Goal: Task Accomplishment & Management: Use online tool/utility

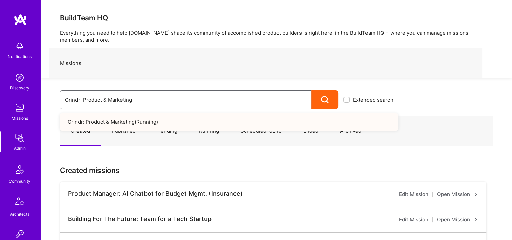
drag, startPoint x: 180, startPoint y: 101, endPoint x: 49, endPoint y: 91, distance: 131.4
click at [50, 91] on div "Grindr: Product & Marketing Extended search Grindr: Product & Marketing ( Runni…" at bounding box center [219, 93] width 357 height 31
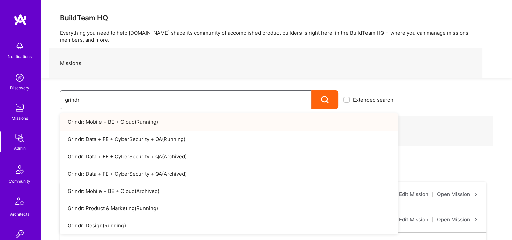
type input "grindr"
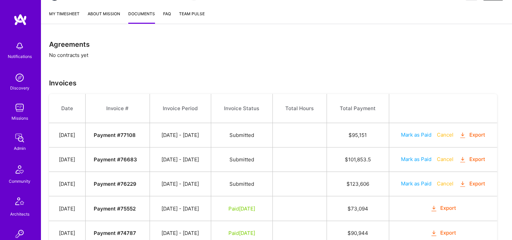
scroll to position [34, 0]
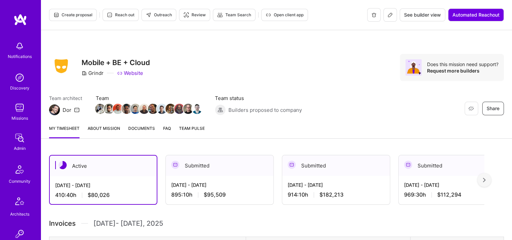
click at [138, 130] on span "Documents" at bounding box center [141, 128] width 27 height 7
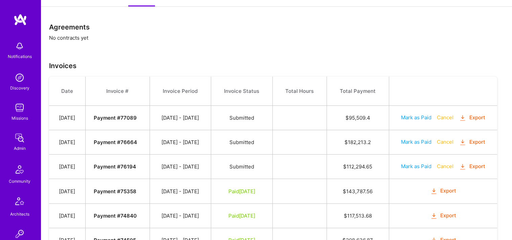
scroll to position [213, 0]
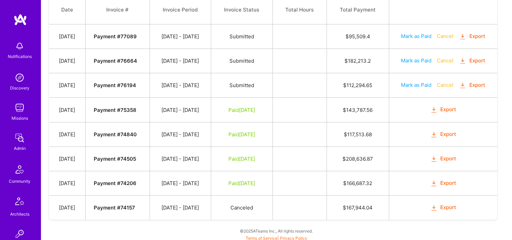
click at [452, 34] on button "Cancel" at bounding box center [445, 35] width 17 height 7
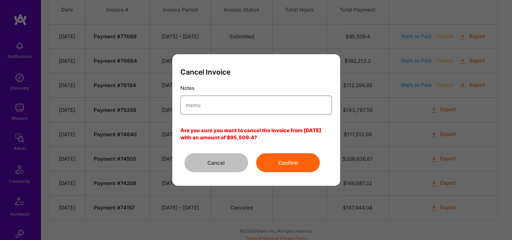
click at [251, 110] on input "modal" at bounding box center [256, 104] width 141 height 17
type input "Incorrect Discount amount"
click at [307, 155] on button "Confirm" at bounding box center [288, 162] width 64 height 19
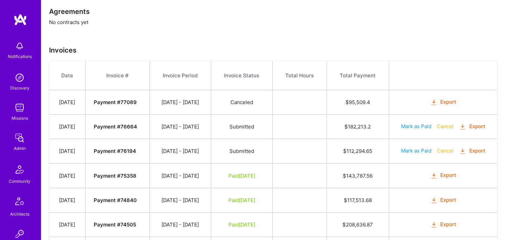
scroll to position [145, 0]
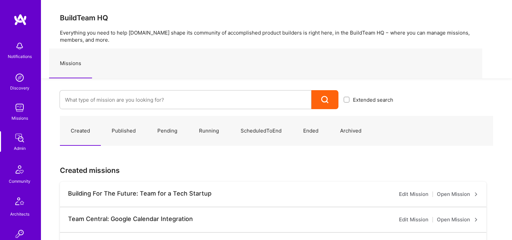
click at [103, 100] on input at bounding box center [185, 99] width 241 height 17
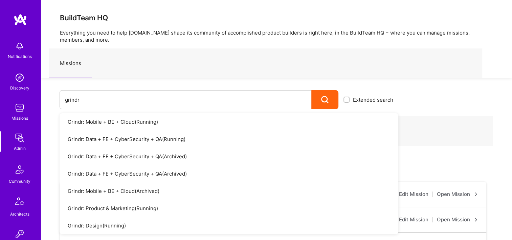
type input "grindr"
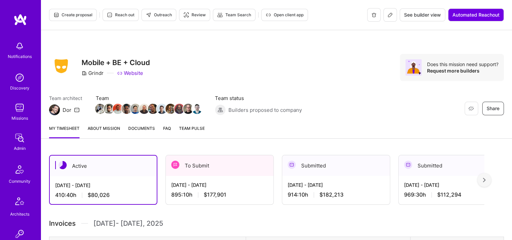
click at [245, 200] on div "Aug 16 - Aug 31, 2025 895:10 h $177,901" at bounding box center [220, 190] width 108 height 28
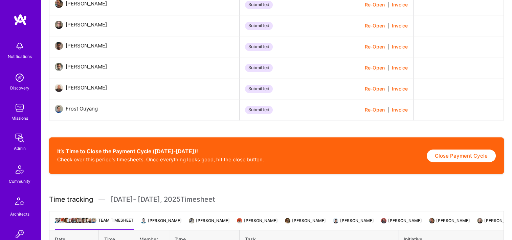
scroll to position [440, 0]
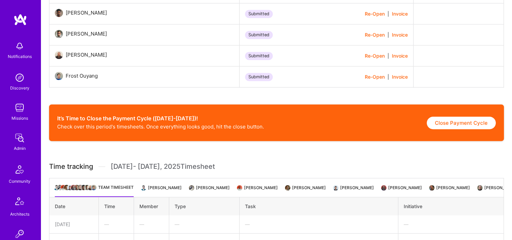
click at [457, 118] on button "Close Payment Cycle" at bounding box center [461, 122] width 69 height 13
select select "689fcd6745367cad39fcc046"
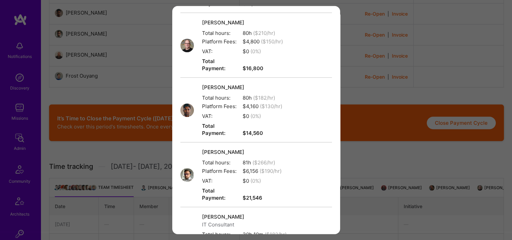
scroll to position [670, 0]
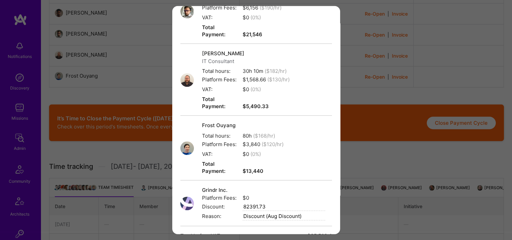
click at [292, 212] on input "Discount (Aug Discount)" at bounding box center [284, 216] width 83 height 8
drag, startPoint x: 267, startPoint y: 119, endPoint x: 228, endPoint y: 121, distance: 38.6
click at [228, 203] on span "Discount: 82391.73" at bounding box center [263, 207] width 123 height 8
paste input "3641.27"
type input "83641.27"
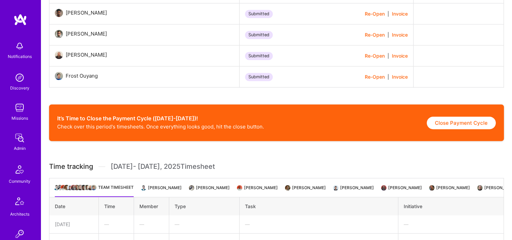
click at [482, 125] on button "Close Payment Cycle" at bounding box center [461, 122] width 69 height 13
select select "689fcd6745367cad39fcc046"
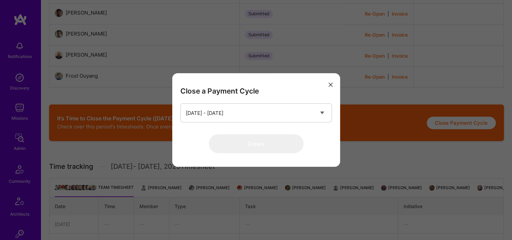
click at [330, 86] on icon "modal" at bounding box center [331, 85] width 4 height 4
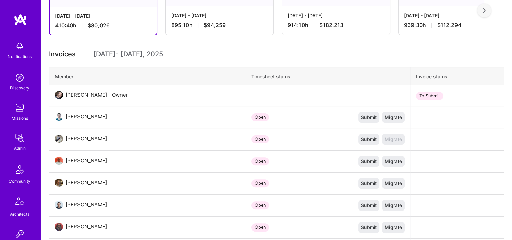
click at [215, 20] on div "[DATE] - [DATE] 895:10 h $94,259" at bounding box center [220, 20] width 108 height 28
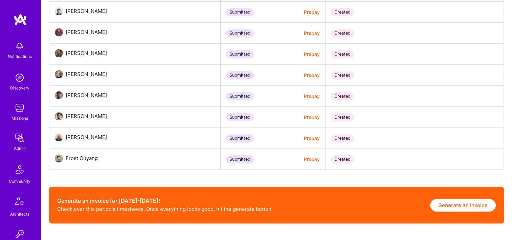
scroll to position [440, 0]
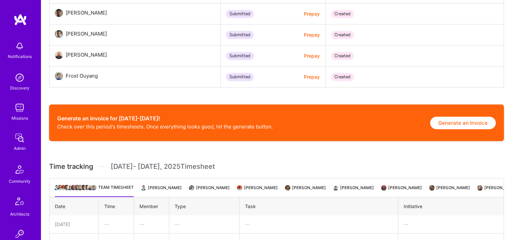
click at [457, 132] on div "Generate an invoice for [DATE]-[DATE]! Check over this period's timesheets. Onc…" at bounding box center [276, 122] width 455 height 37
click at [453, 129] on button "Generate an Invoice" at bounding box center [463, 122] width 66 height 13
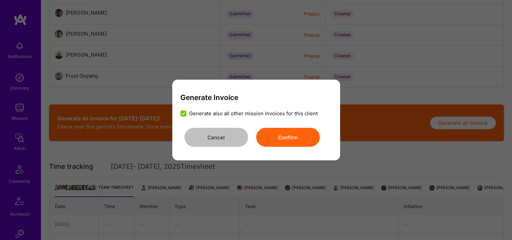
click at [314, 141] on button "Confirm" at bounding box center [288, 137] width 64 height 19
